Goal: Transaction & Acquisition: Purchase product/service

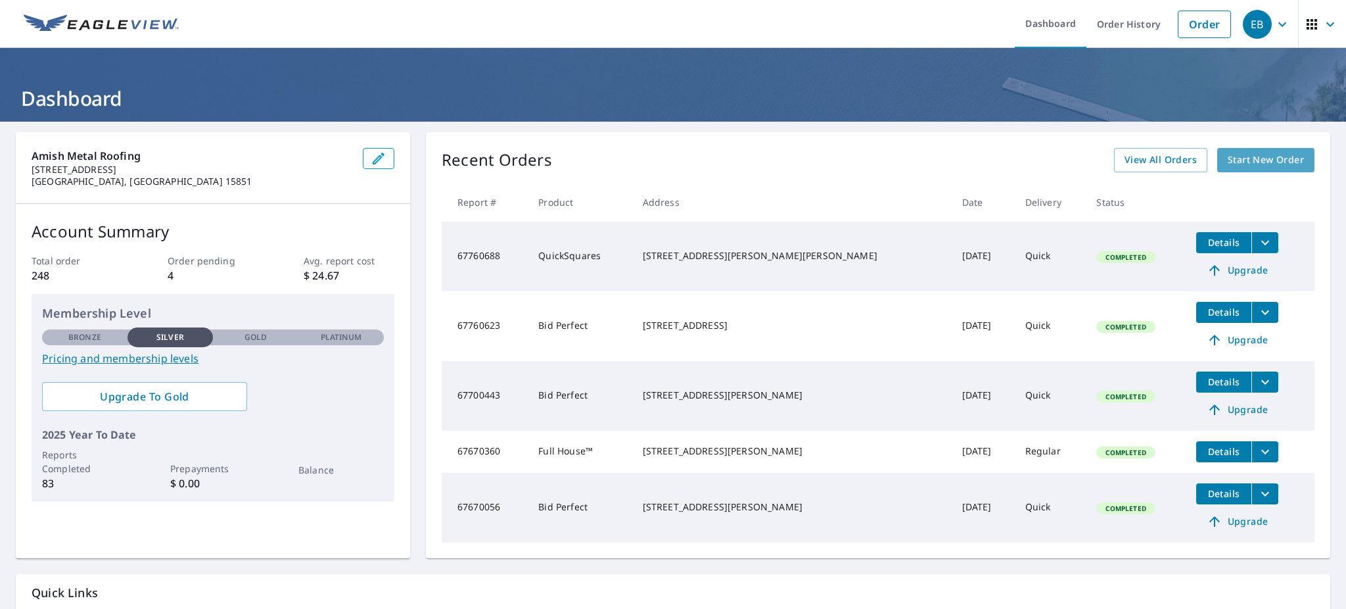
click at [1243, 165] on span "Start New Order" at bounding box center [1266, 160] width 76 height 16
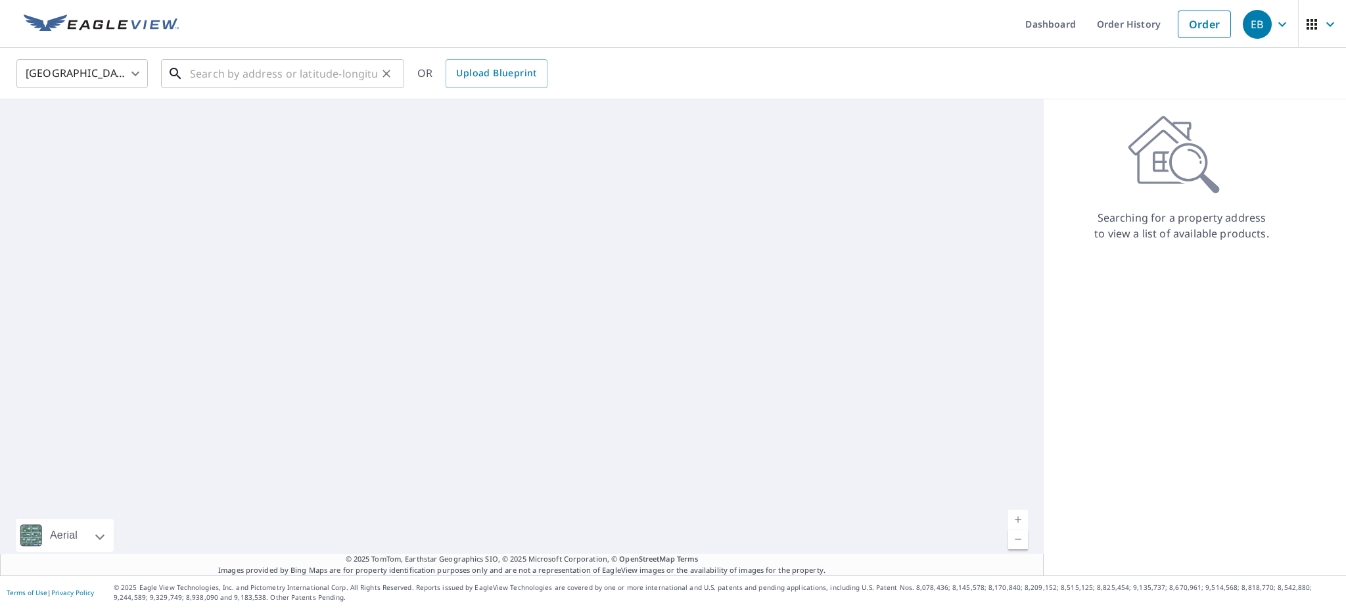
click at [276, 71] on input "text" at bounding box center [283, 73] width 187 height 37
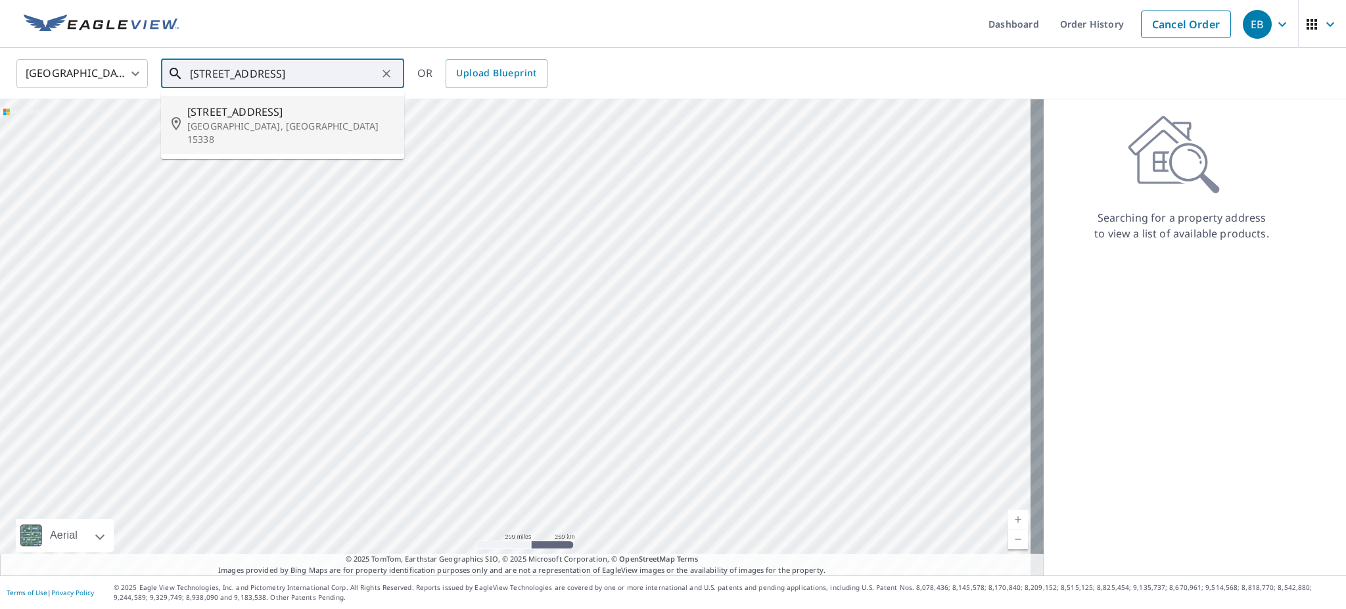
click at [249, 120] on p "[GEOGRAPHIC_DATA], [GEOGRAPHIC_DATA] 15338" at bounding box center [290, 133] width 206 height 26
type input "[STREET_ADDRESS]"
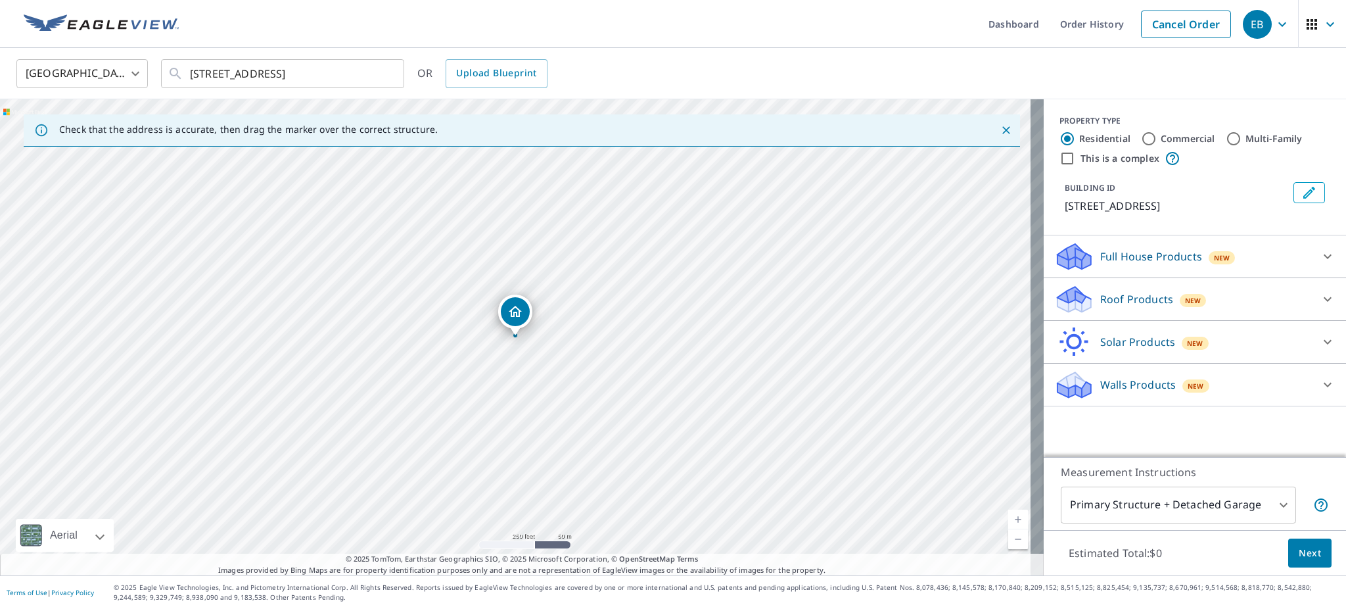
click at [1295, 308] on div "Roof Products New" at bounding box center [1183, 299] width 258 height 31
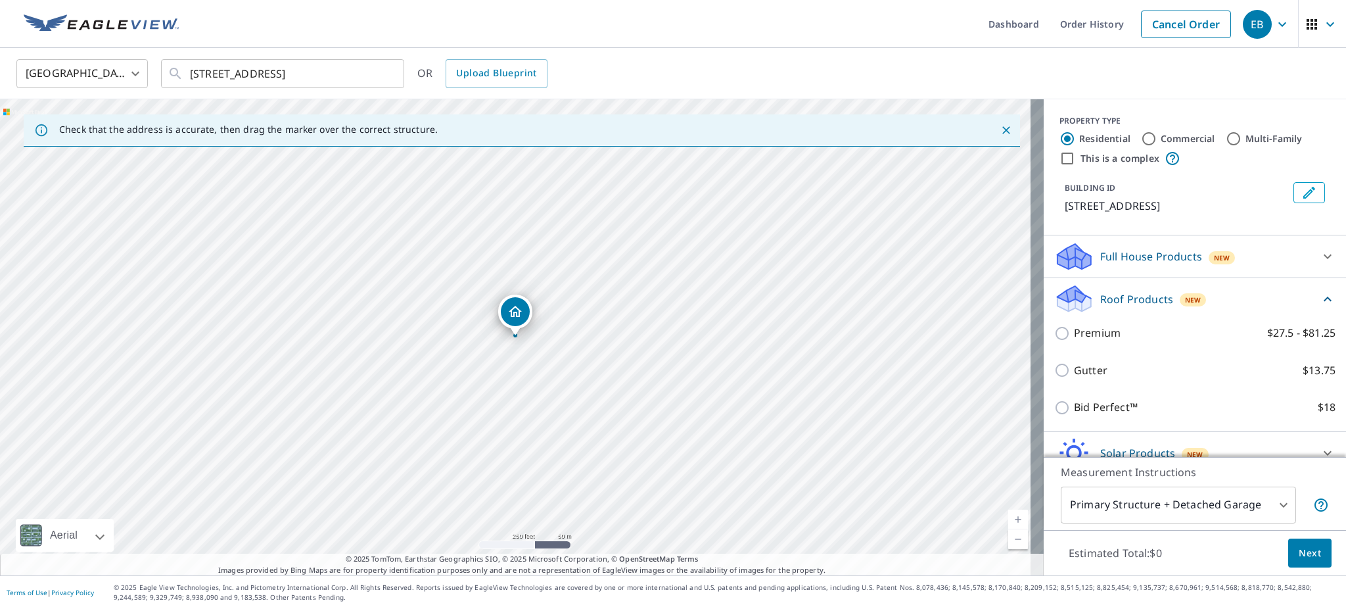
scroll to position [60, 0]
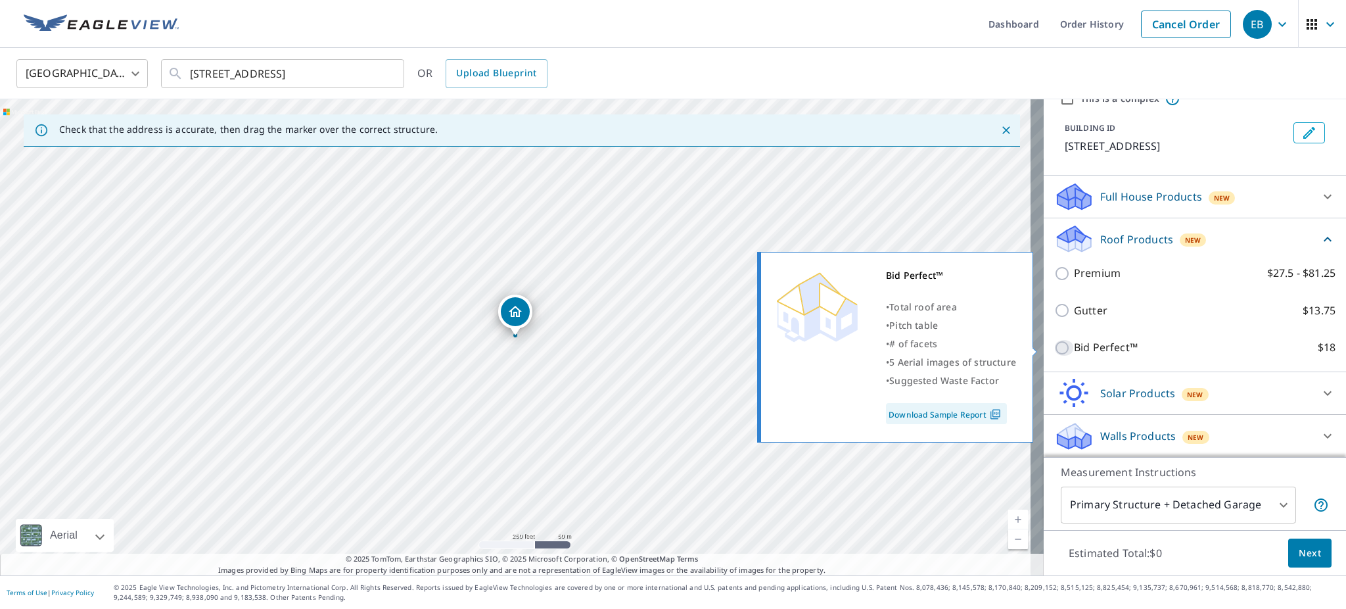
click at [1054, 348] on input "Bid Perfect™ $18" at bounding box center [1064, 348] width 20 height 16
checkbox input "true"
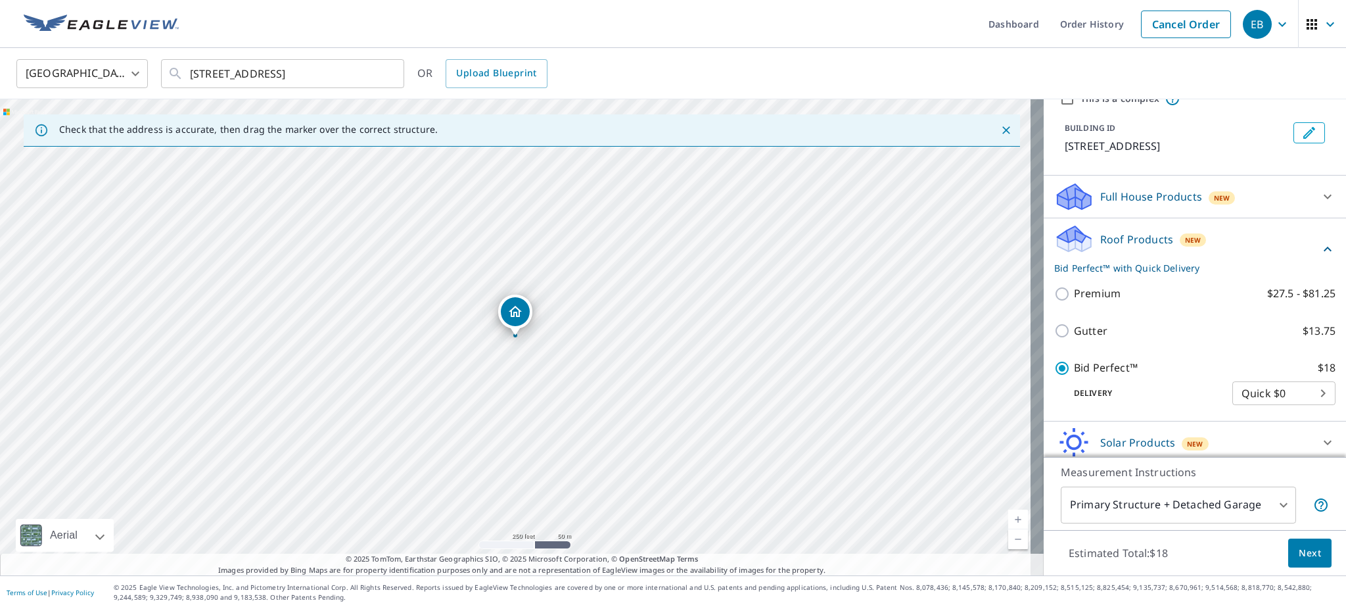
click at [1008, 514] on link "Current Level 17, Zoom In" at bounding box center [1018, 519] width 20 height 20
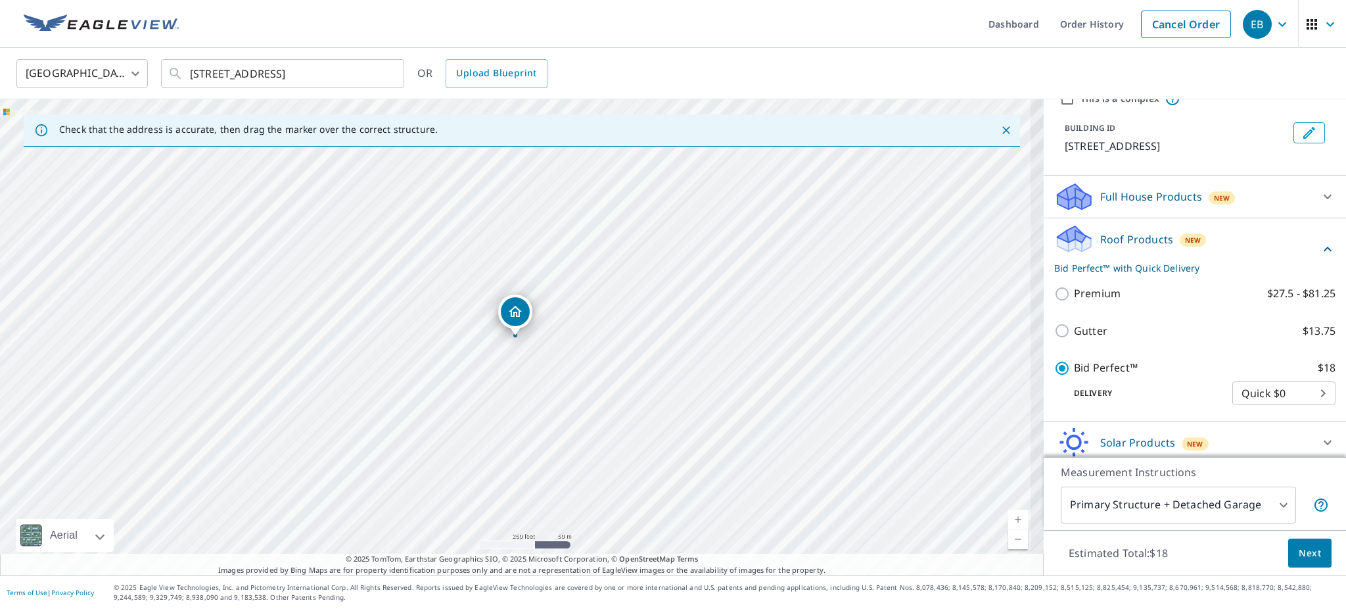
click at [1008, 514] on link "Current Level 17, Zoom In" at bounding box center [1018, 519] width 20 height 20
click at [1008, 514] on link "Current Level 18, Zoom In" at bounding box center [1018, 519] width 20 height 20
click at [1008, 514] on link "Current Level 18.594612670754877, Zoom In Disabled" at bounding box center [1018, 519] width 20 height 20
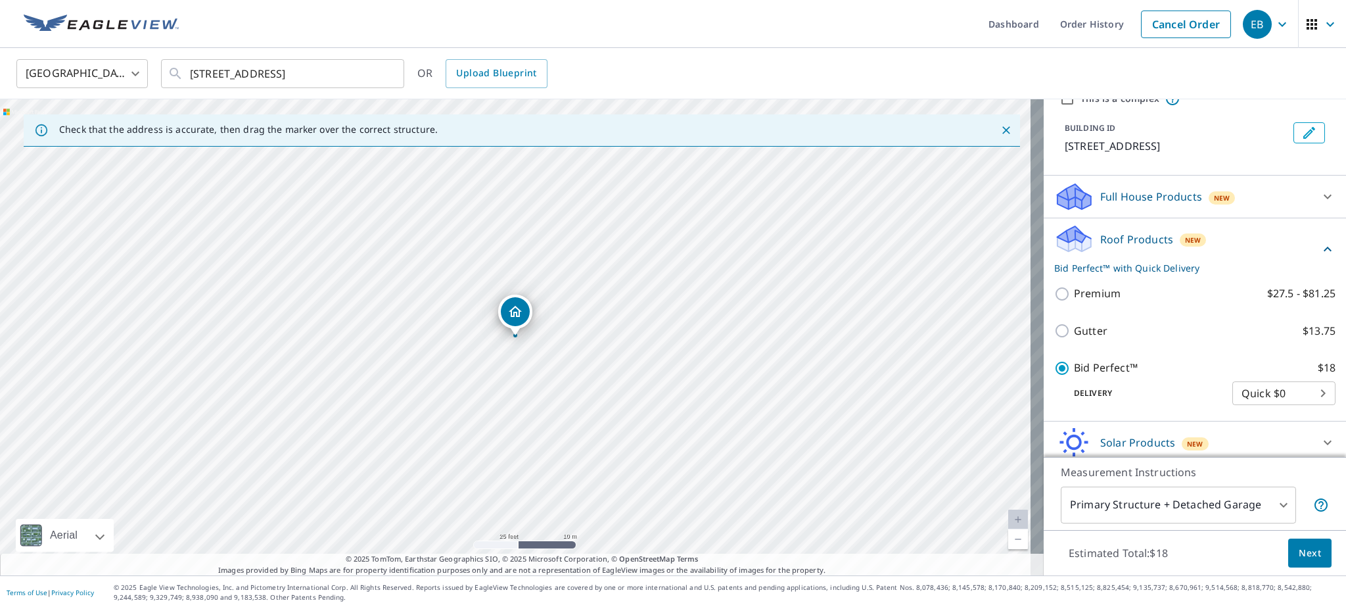
click at [1008, 514] on link "Current Level 20, Zoom In Disabled" at bounding box center [1018, 519] width 20 height 20
drag, startPoint x: 519, startPoint y: 308, endPoint x: 527, endPoint y: 304, distance: 9.1
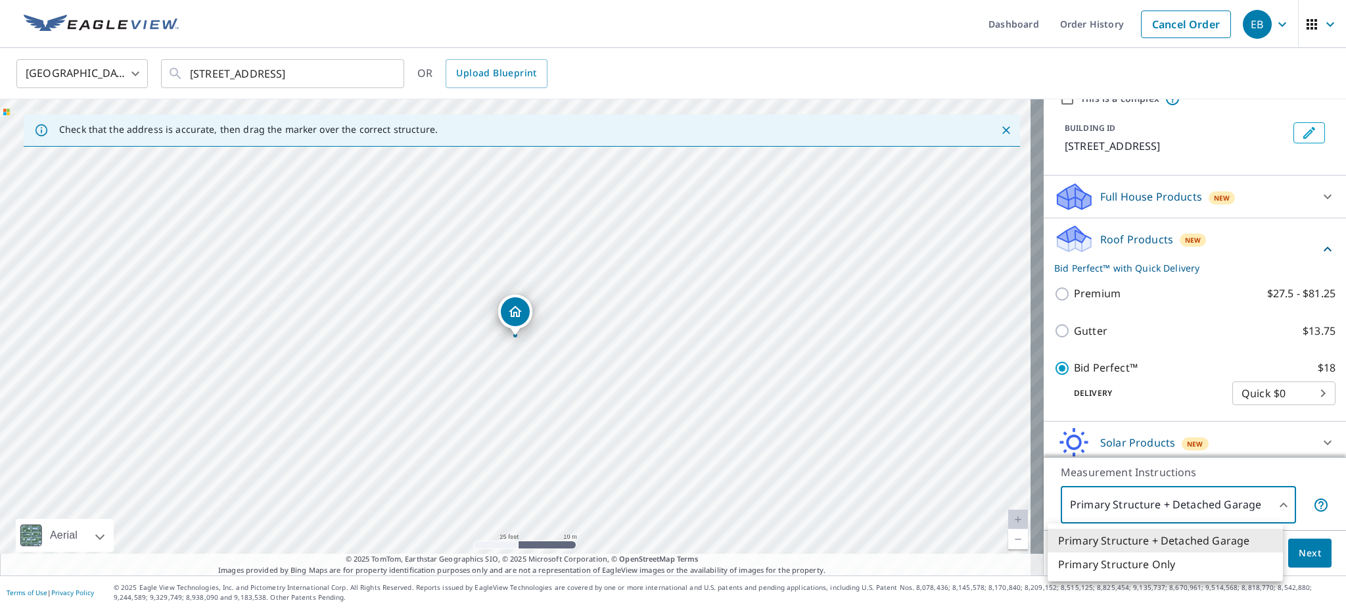
click at [1245, 498] on body "EB EB Dashboard Order History Cancel Order EB [GEOGRAPHIC_DATA] [GEOGRAPHIC_DAT…" at bounding box center [673, 442] width 1346 height 885
click at [1162, 560] on li "Primary Structure Only" at bounding box center [1165, 564] width 235 height 24
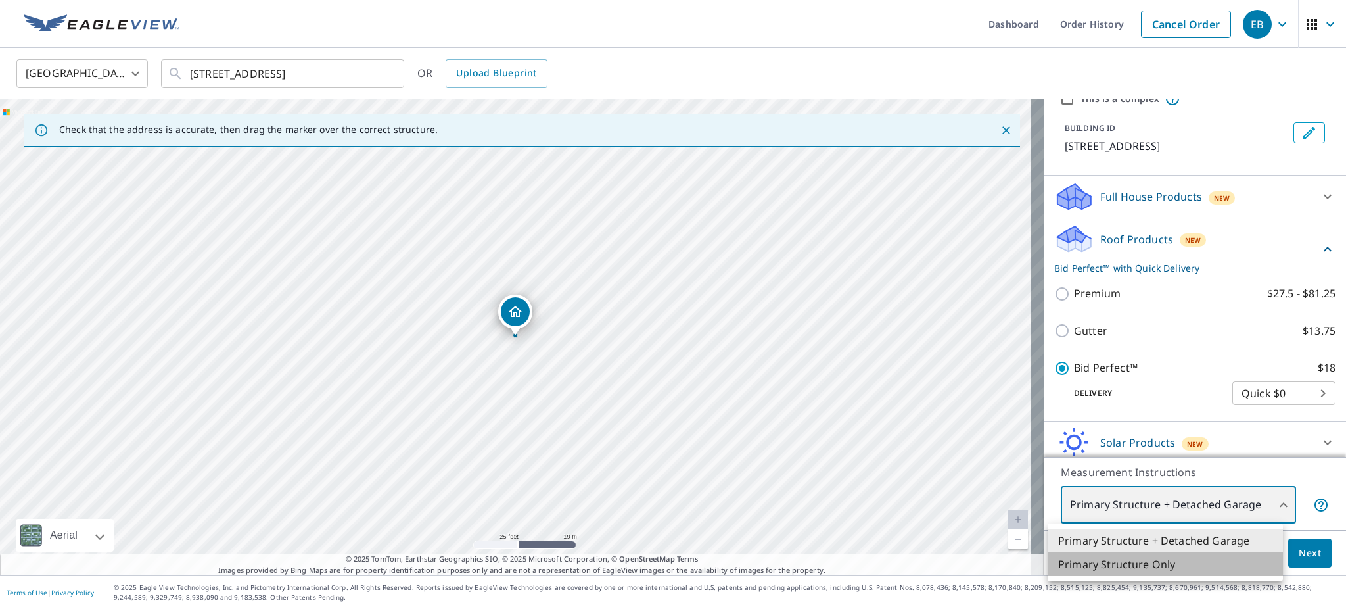
type input "2"
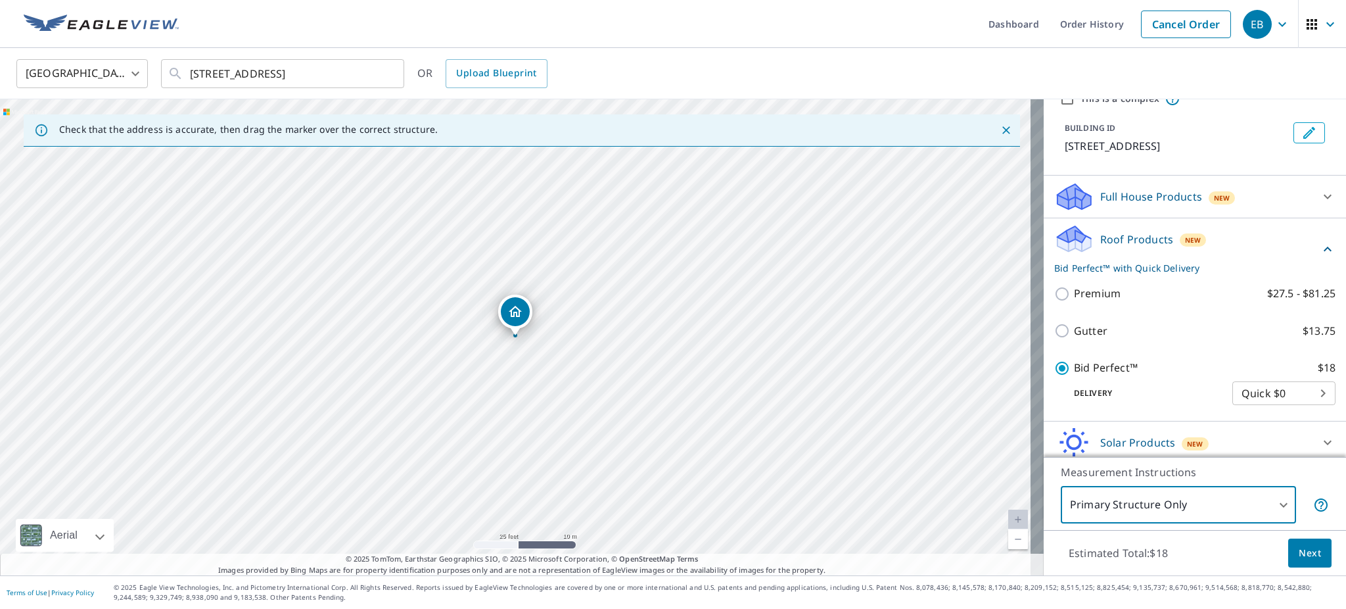
click at [1300, 555] on span "Next" at bounding box center [1310, 553] width 22 height 16
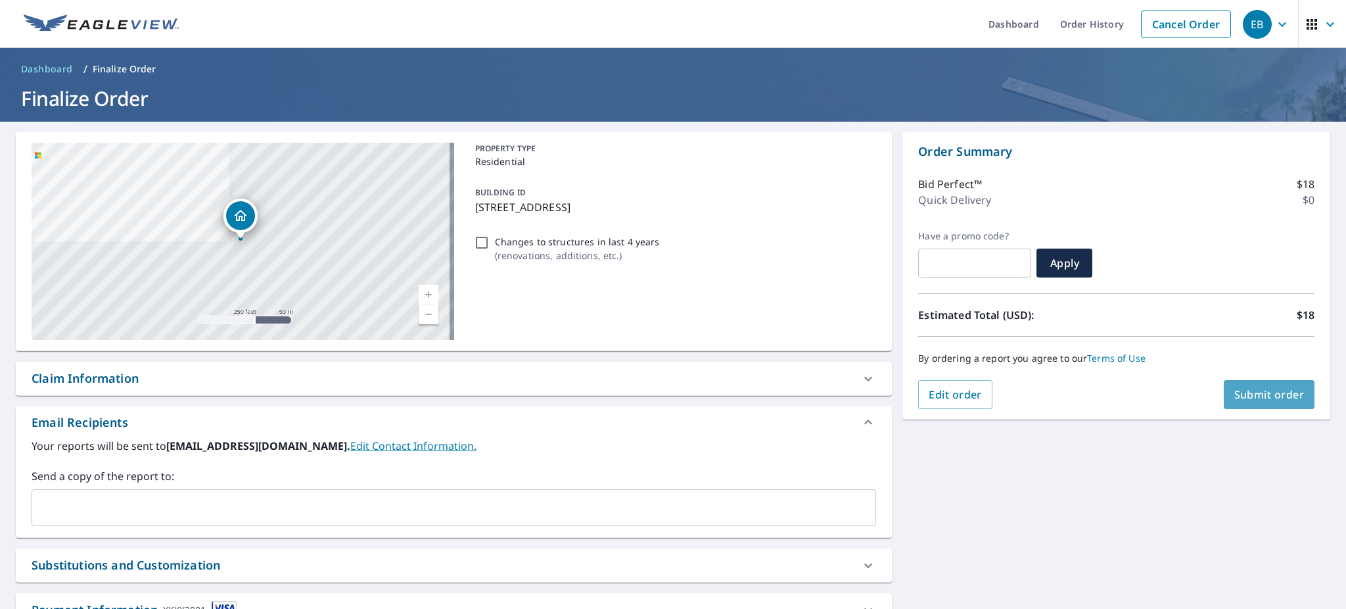
click at [1252, 395] on span "Submit order" at bounding box center [1269, 394] width 70 height 14
